Goal: Task Accomplishment & Management: Manage account settings

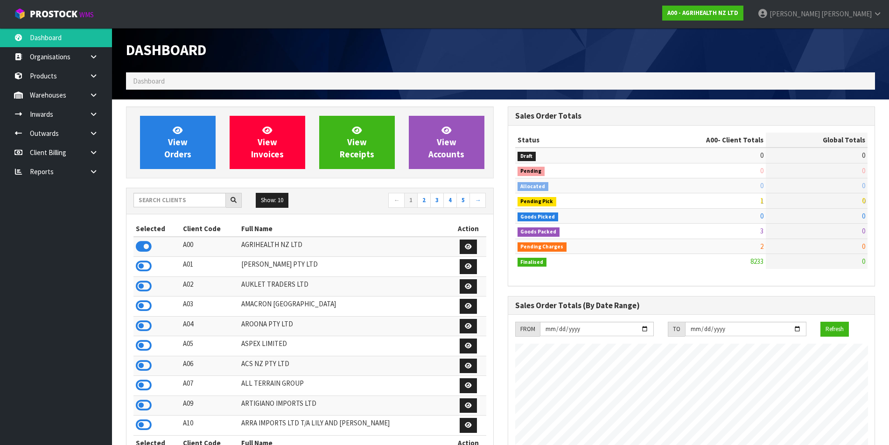
scroll to position [707, 381]
click at [210, 202] on input "text" at bounding box center [179, 200] width 92 height 14
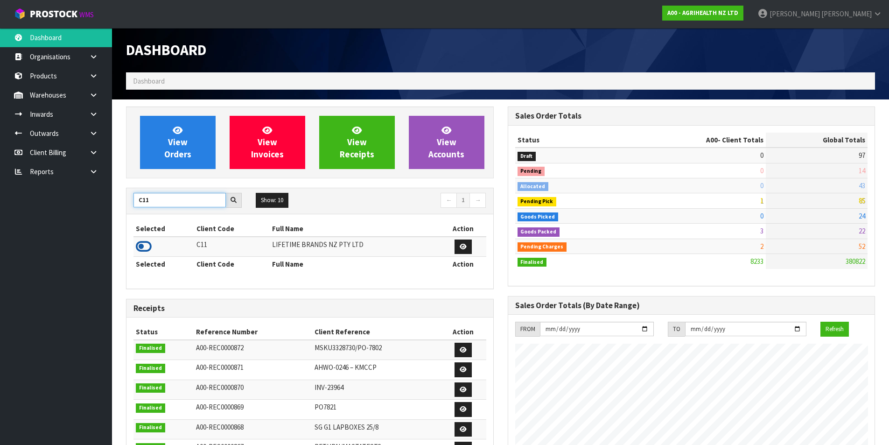
type input "C11"
click at [149, 247] on icon at bounding box center [144, 246] width 16 height 14
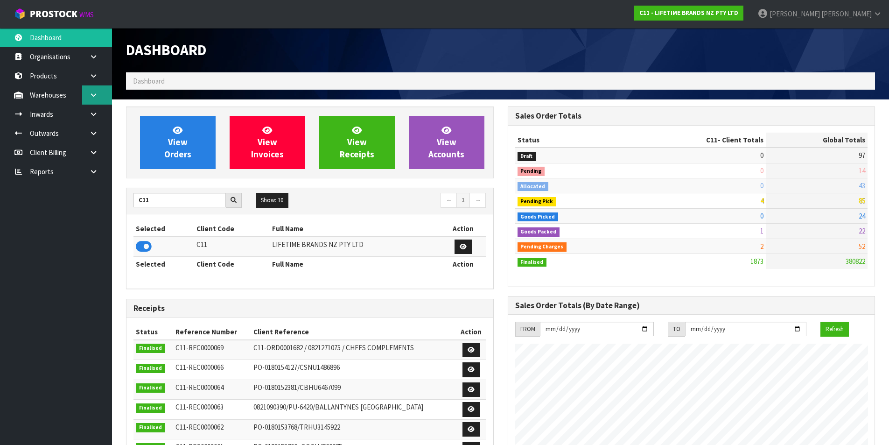
click at [96, 101] on link at bounding box center [97, 94] width 30 height 19
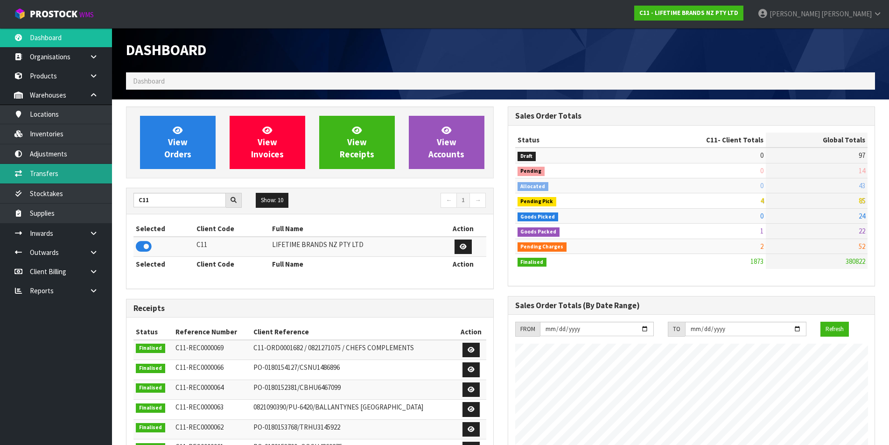
click at [82, 179] on link "Transfers" at bounding box center [56, 173] width 112 height 19
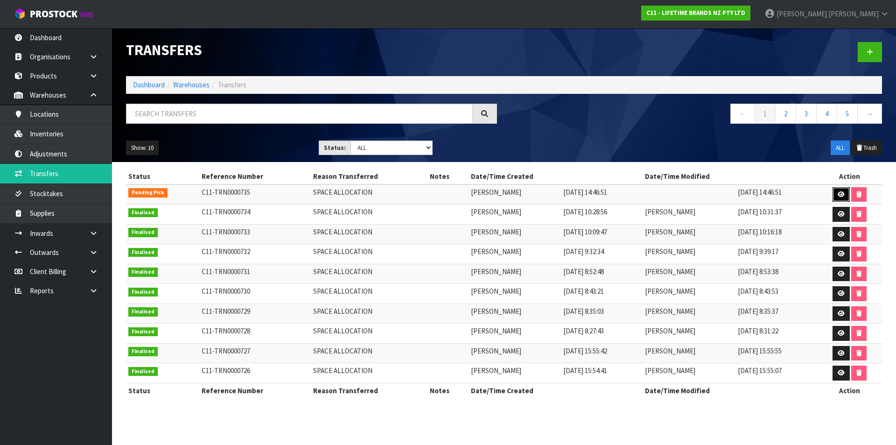
click at [843, 195] on icon at bounding box center [841, 194] width 7 height 6
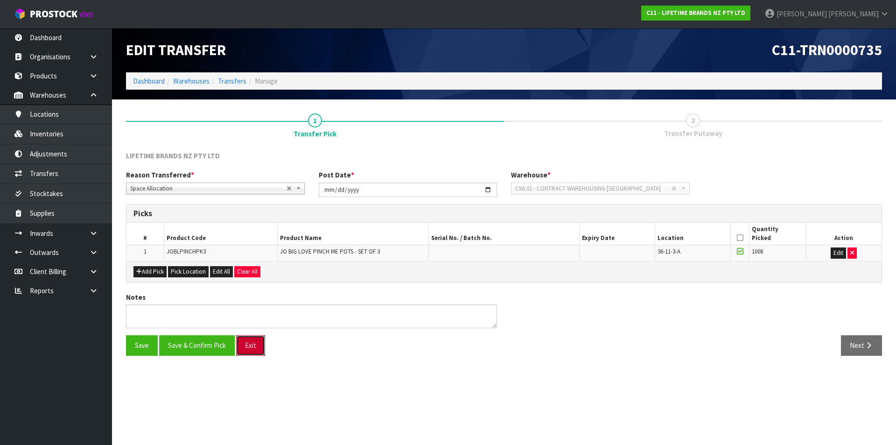
click at [255, 350] on button "Exit" at bounding box center [250, 345] width 29 height 20
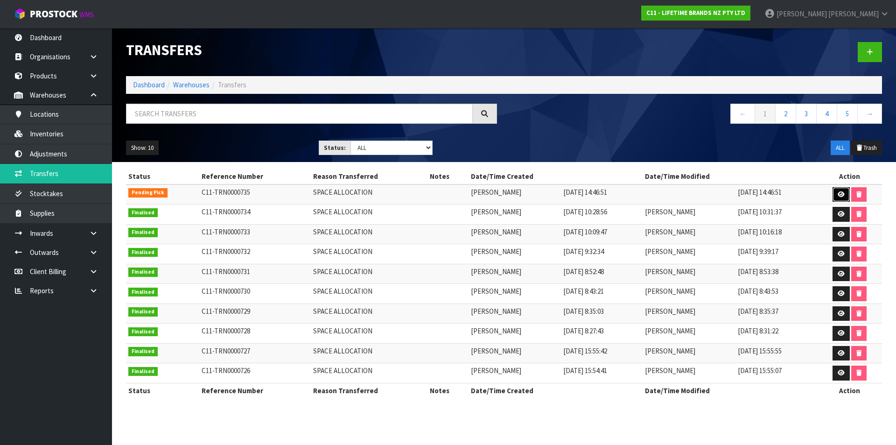
click at [839, 191] on icon at bounding box center [841, 194] width 7 height 6
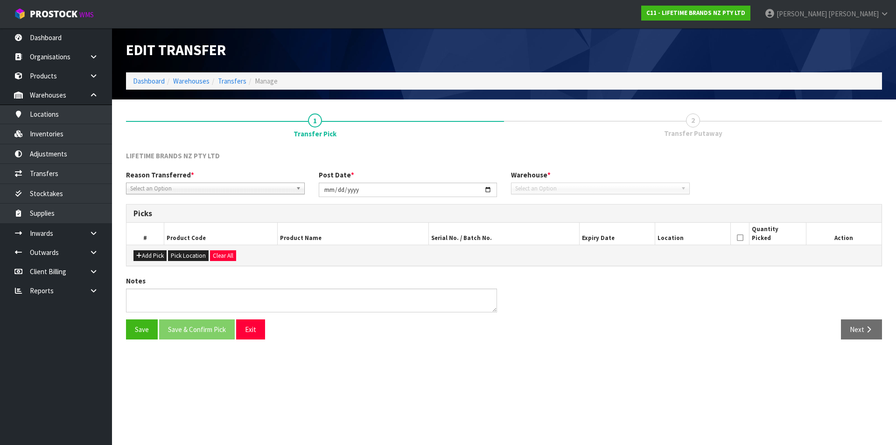
type input "[DATE]"
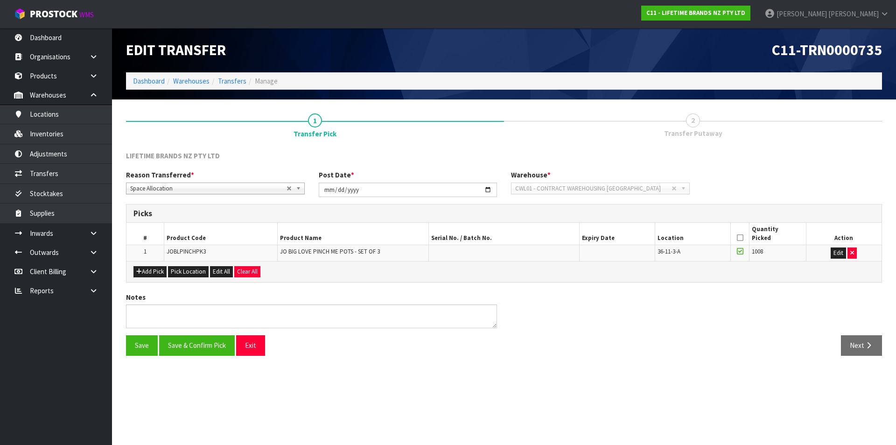
click at [739, 238] on icon at bounding box center [740, 238] width 7 height 0
click at [741, 238] on icon at bounding box center [740, 238] width 7 height 0
click at [722, 131] on link "2 Transfer Putaway" at bounding box center [693, 124] width 378 height 37
click at [738, 238] on icon at bounding box center [740, 238] width 7 height 0
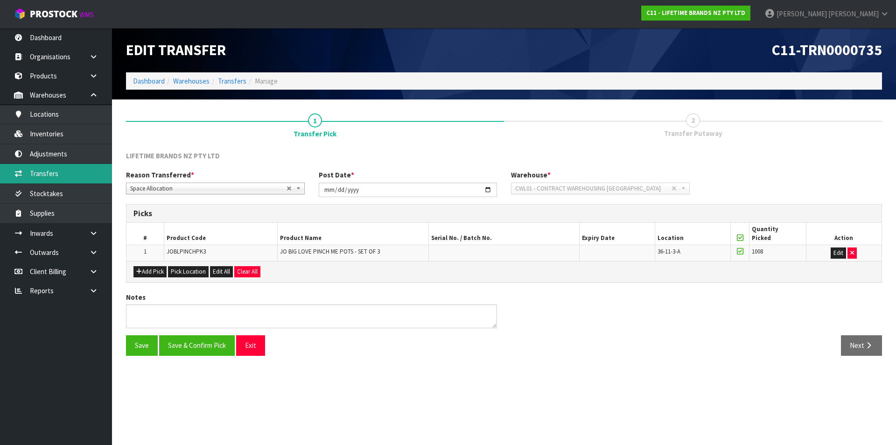
click at [77, 180] on link "Transfers" at bounding box center [56, 173] width 112 height 19
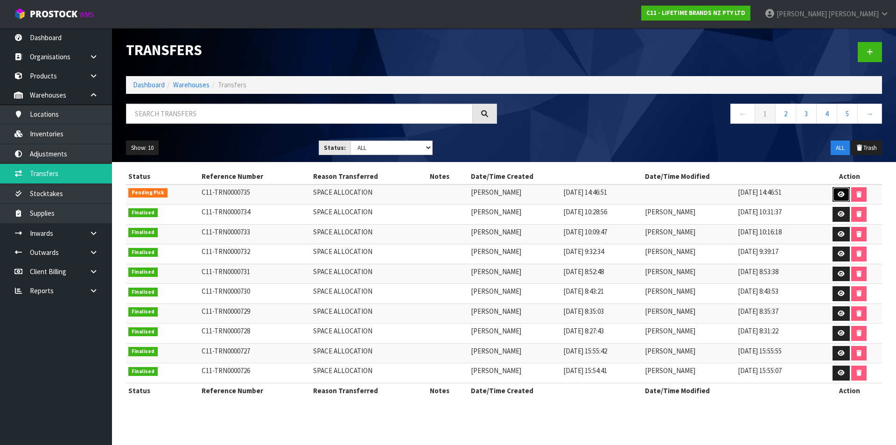
click at [844, 196] on icon at bounding box center [841, 194] width 7 height 6
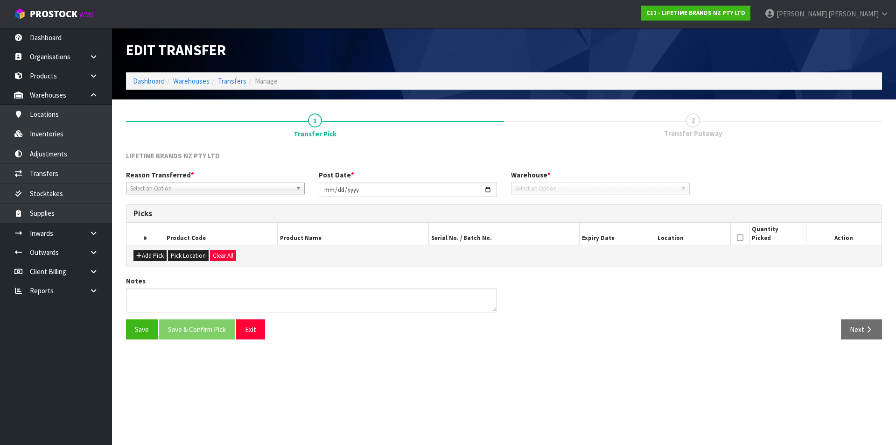
type input "[DATE]"
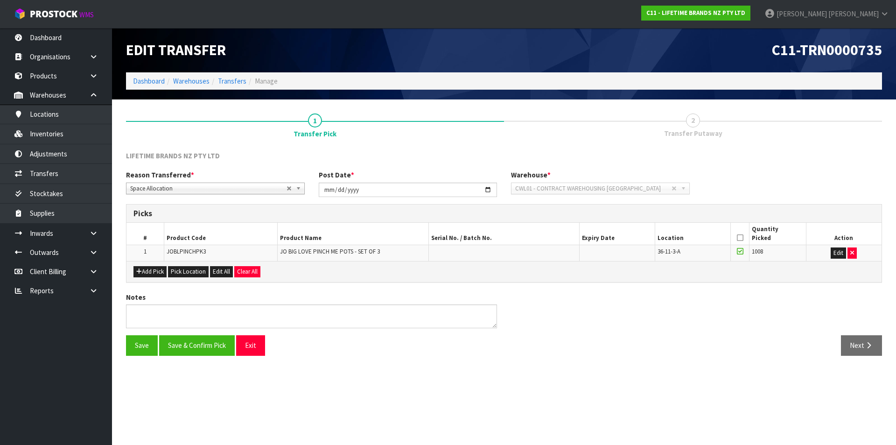
click at [741, 252] on icon at bounding box center [740, 250] width 7 height 7
click at [0, 0] on input "checkbox" at bounding box center [0, 0] width 0 height 0
click at [854, 256] on button "button" at bounding box center [851, 252] width 9 height 11
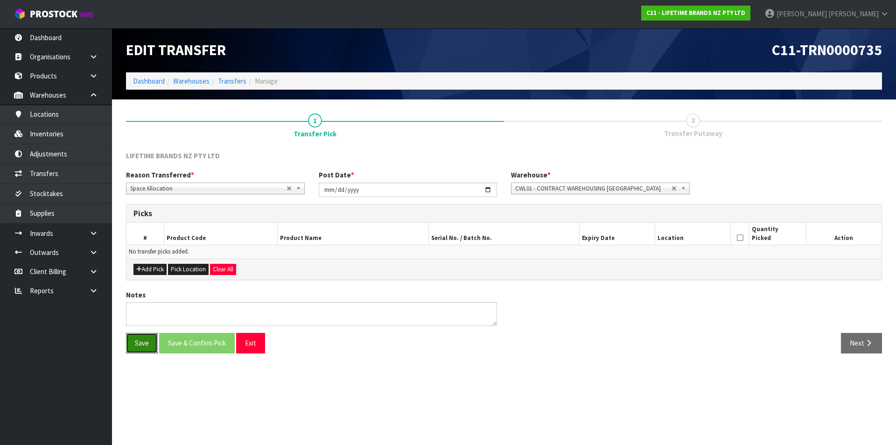
click at [149, 346] on button "Save" at bounding box center [142, 343] width 32 height 20
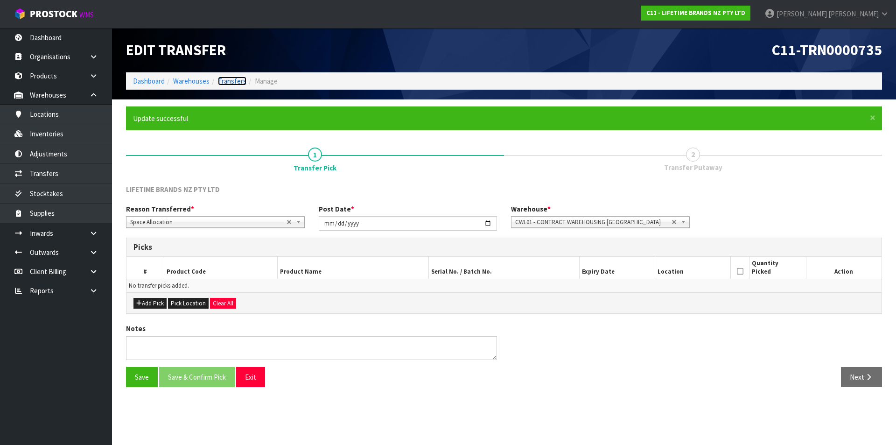
click at [240, 78] on link "Transfers" at bounding box center [232, 81] width 28 height 9
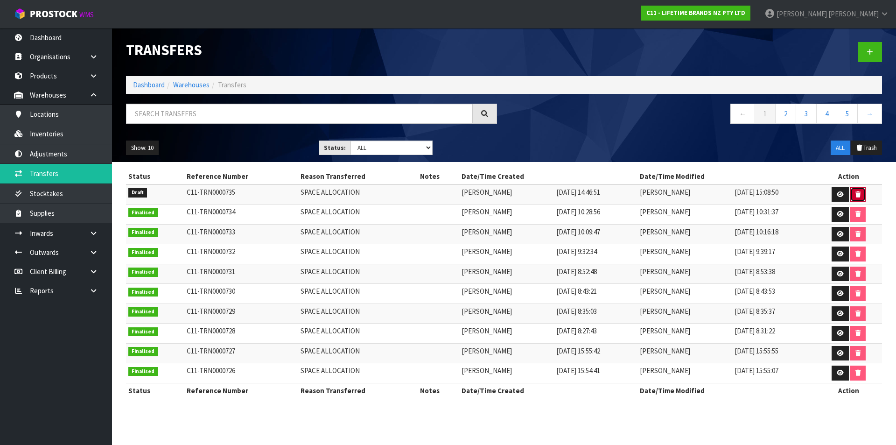
click at [864, 196] on button "button" at bounding box center [857, 194] width 15 height 15
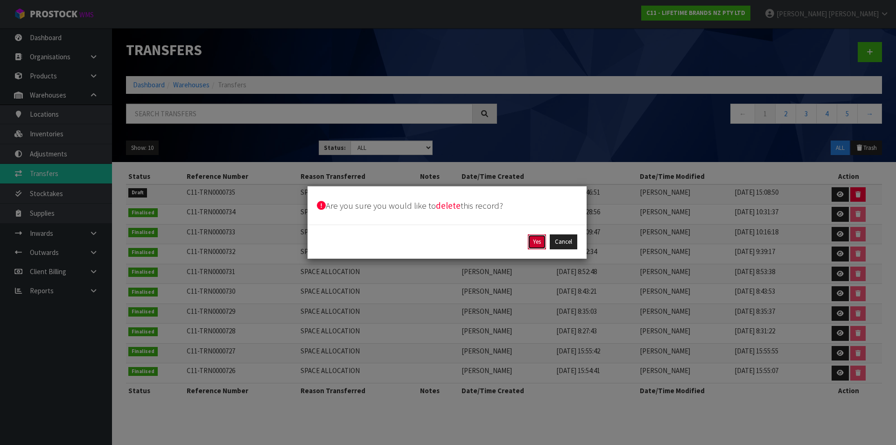
click at [535, 245] on button "Yes" at bounding box center [537, 241] width 18 height 15
